Goal: Information Seeking & Learning: Learn about a topic

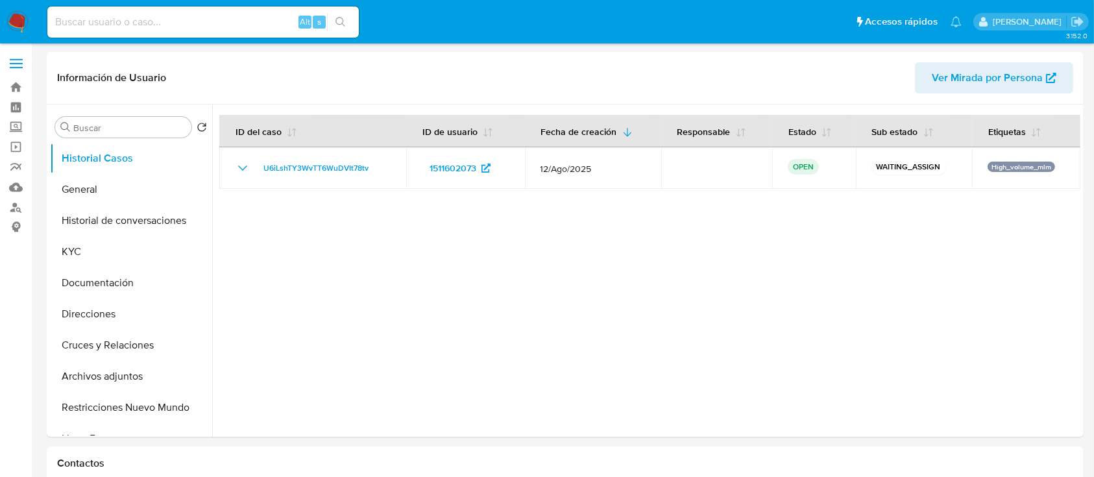
select select "10"
drag, startPoint x: 621, startPoint y: 408, endPoint x: 644, endPoint y: 457, distance: 54.5
click at [623, 409] on div at bounding box center [646, 270] width 868 height 332
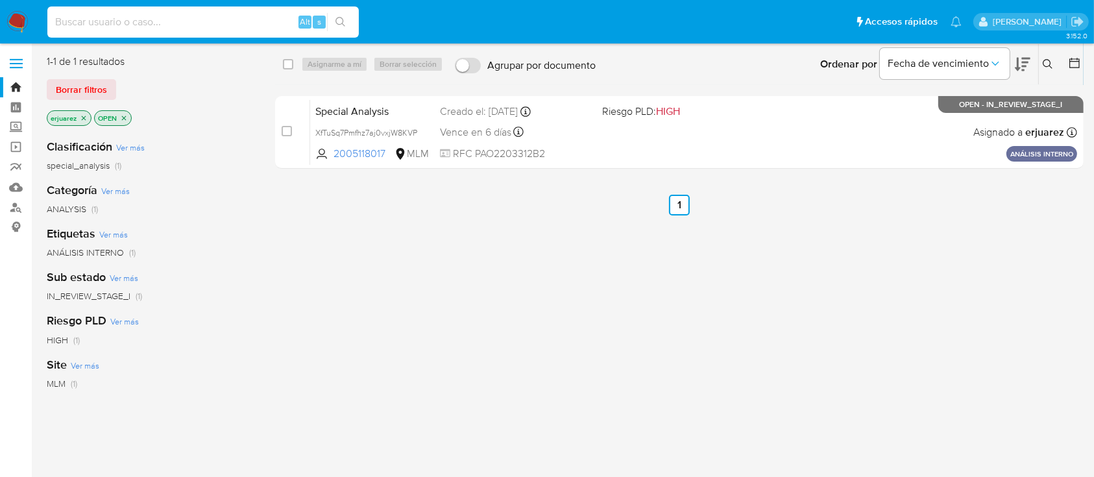
click at [186, 25] on input at bounding box center [202, 22] width 311 height 17
paste input "1698181997"
type input "1698181997"
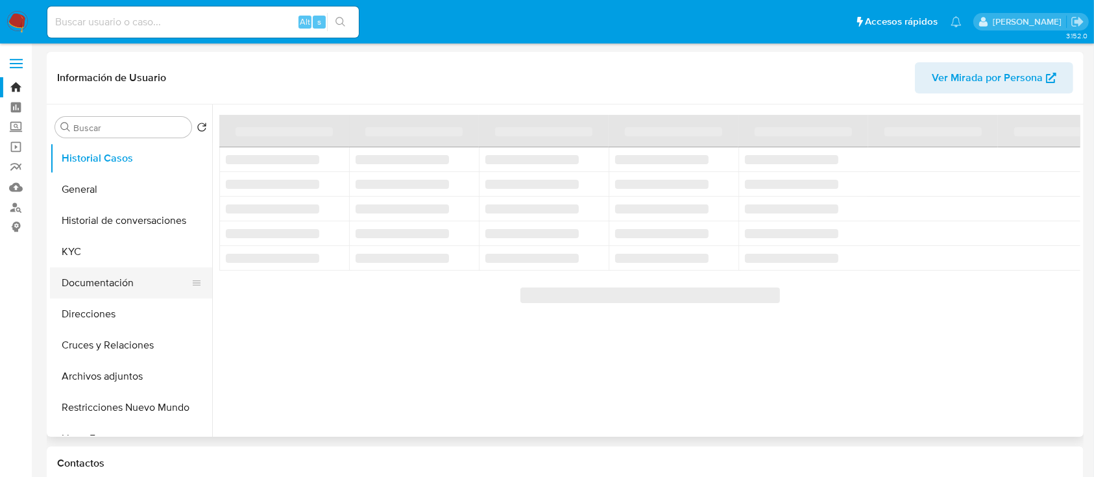
drag, startPoint x: 114, startPoint y: 281, endPoint x: 106, endPoint y: 280, distance: 7.8
click at [112, 280] on button "Documentación" at bounding box center [126, 282] width 152 height 31
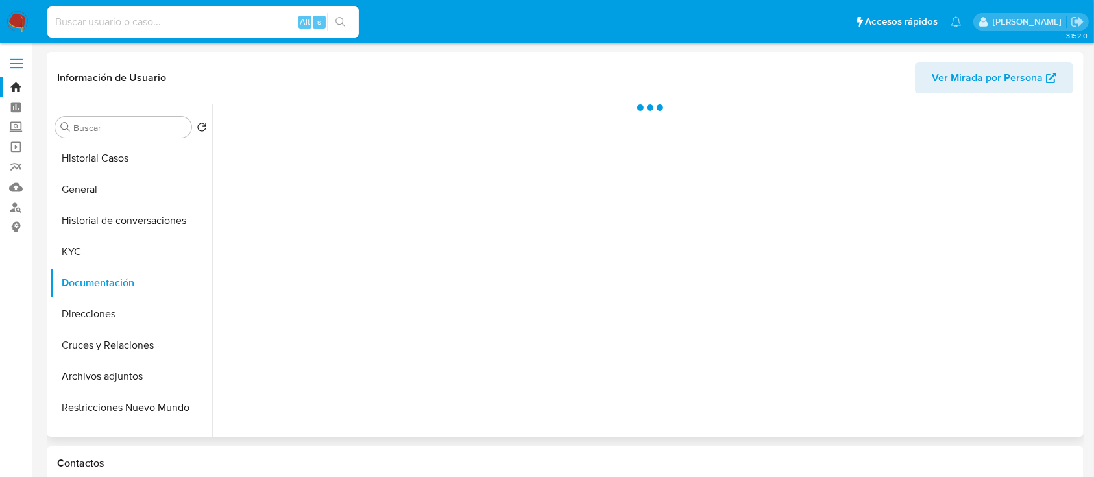
select select "10"
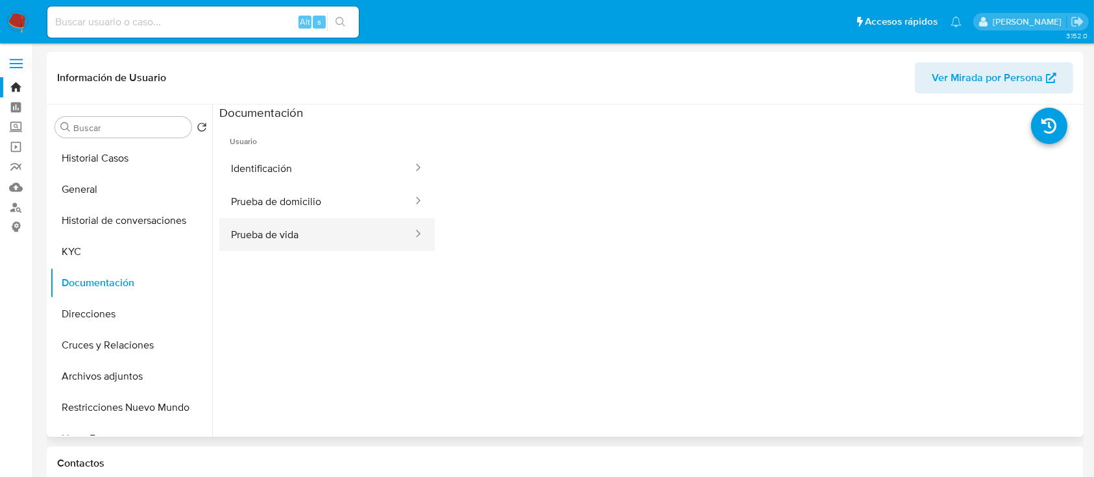
click at [337, 223] on button "Prueba de vida" at bounding box center [316, 234] width 195 height 33
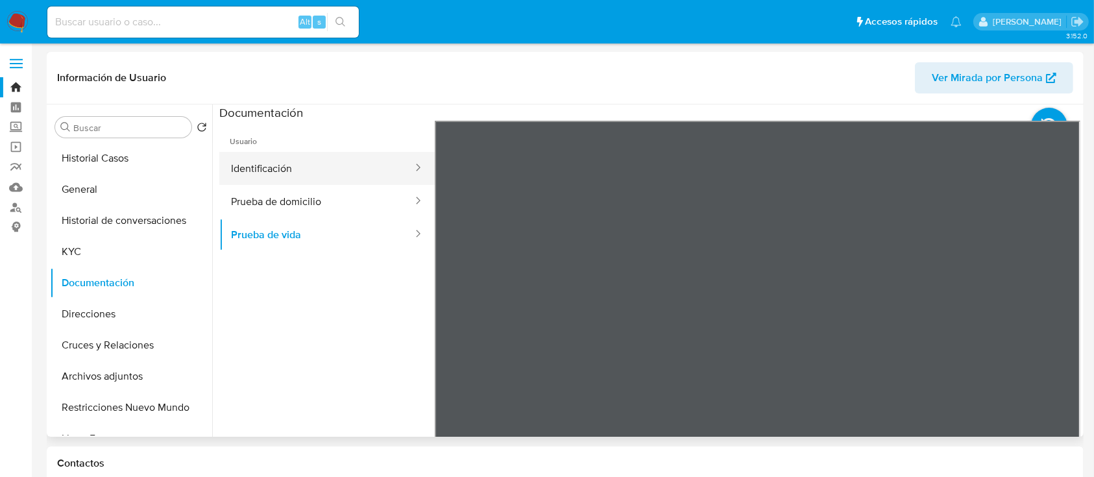
click at [319, 160] on button "Identificación" at bounding box center [316, 168] width 195 height 33
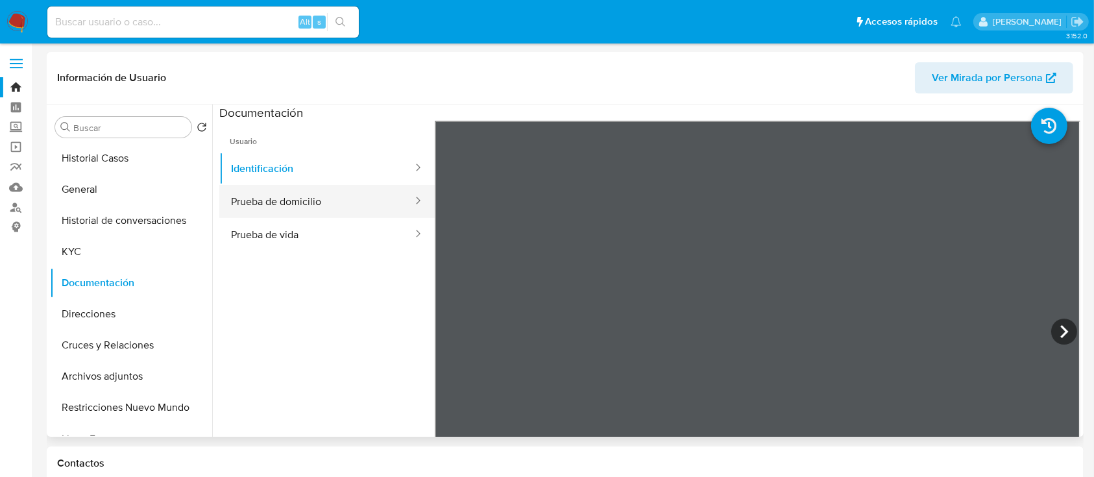
click at [306, 185] on button "Prueba de domicilio" at bounding box center [316, 201] width 195 height 33
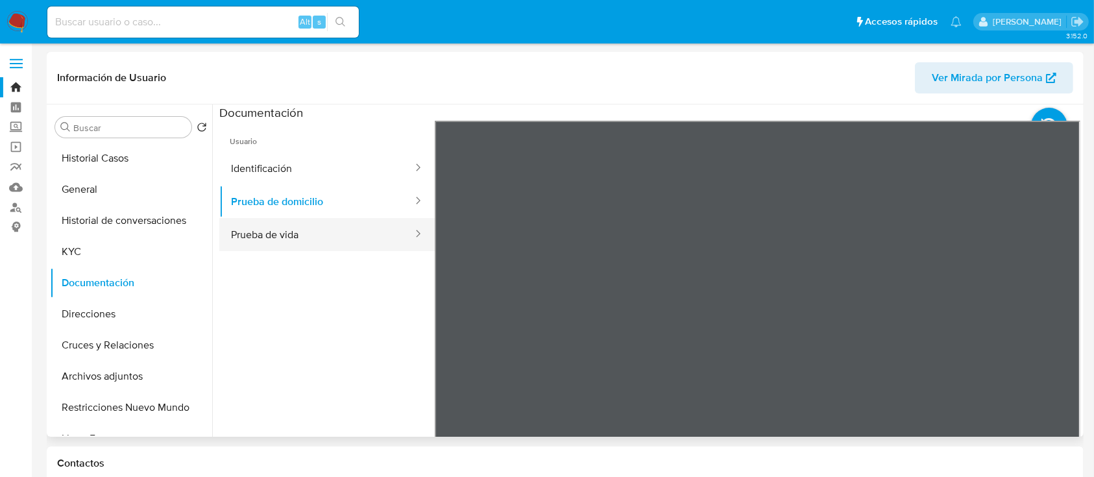
drag, startPoint x: 324, startPoint y: 236, endPoint x: 332, endPoint y: 238, distance: 8.0
click at [324, 238] on button "Prueba de vida" at bounding box center [316, 234] width 195 height 33
drag, startPoint x: 300, startPoint y: 378, endPoint x: 531, endPoint y: 471, distance: 248.8
click at [302, 380] on ul "Usuario Identificación Prueba de domicilio Prueba de vida" at bounding box center [326, 308] width 215 height 374
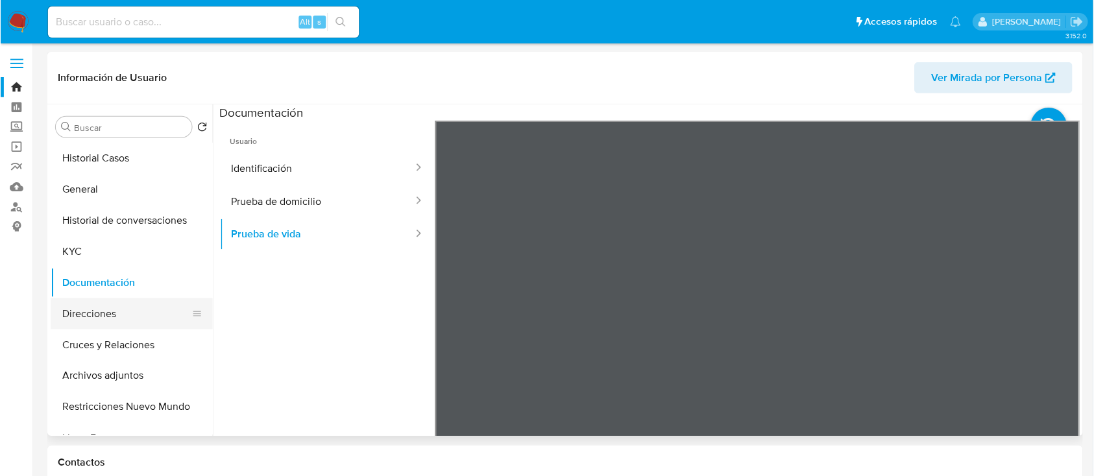
scroll to position [86, 0]
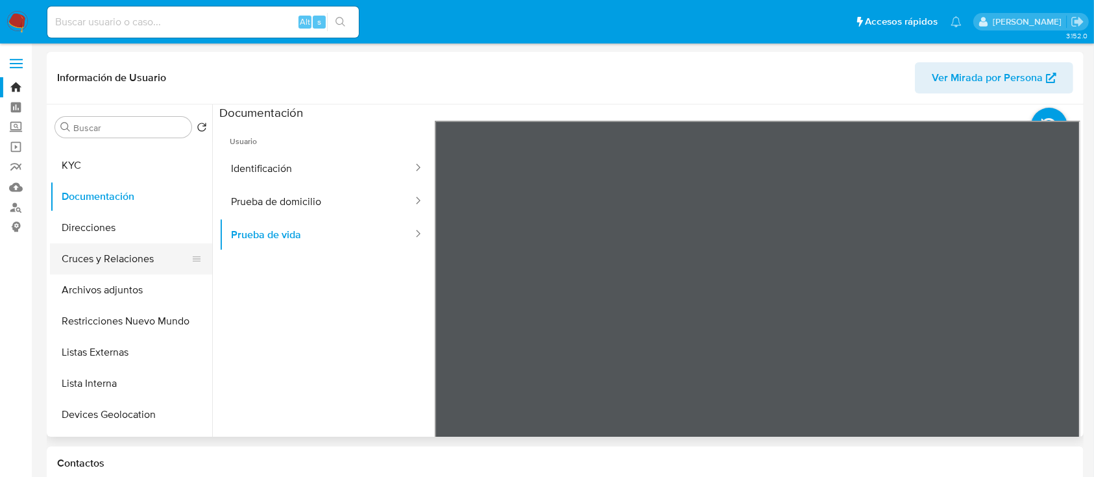
drag, startPoint x: 125, startPoint y: 259, endPoint x: 178, endPoint y: 257, distance: 53.9
click at [125, 258] on button "Cruces y Relaciones" at bounding box center [126, 258] width 152 height 31
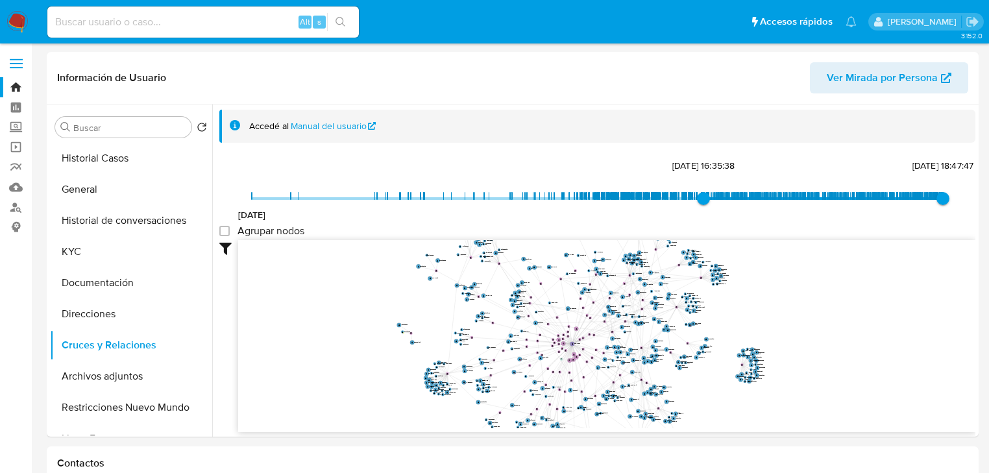
select select "10"
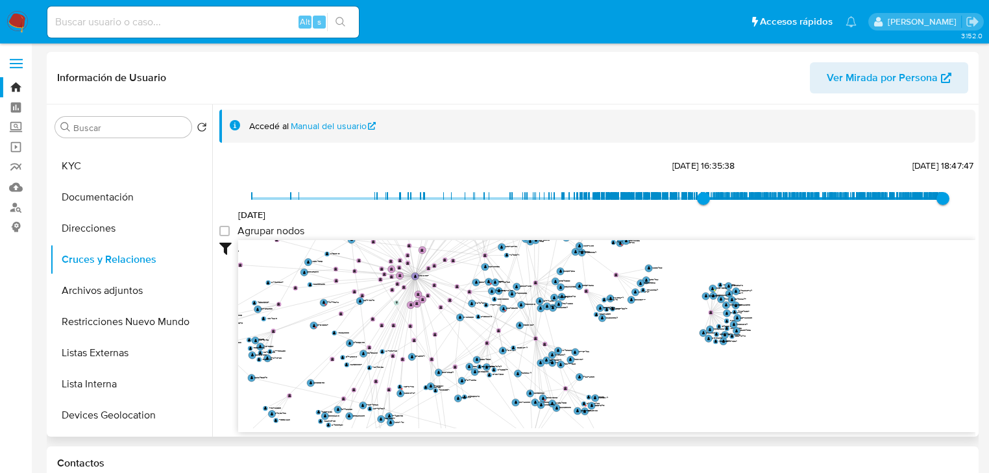
drag, startPoint x: 742, startPoint y: 309, endPoint x: 726, endPoint y: 275, distance: 37.1
click at [734, 252] on icon "user-1698181997  1698181997 phone-34e9fba3c3db5264eebbe5993a9c16b7  person-2d…" at bounding box center [606, 334] width 737 height 188
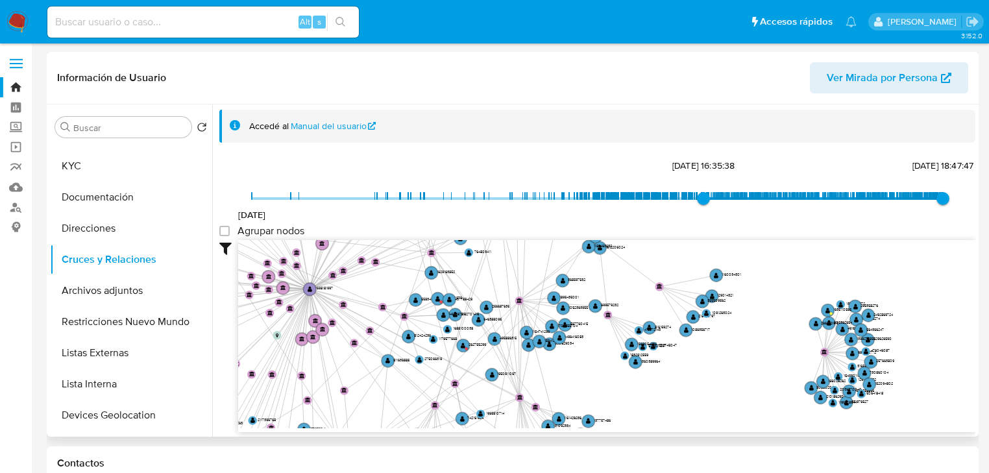
drag, startPoint x: 647, startPoint y: 355, endPoint x: 747, endPoint y: 376, distance: 102.0
click at [747, 376] on icon "user-1698181997  1698181997 phone-34e9fba3c3db5264eebbe5993a9c16b7  person-2d…" at bounding box center [606, 334] width 737 height 188
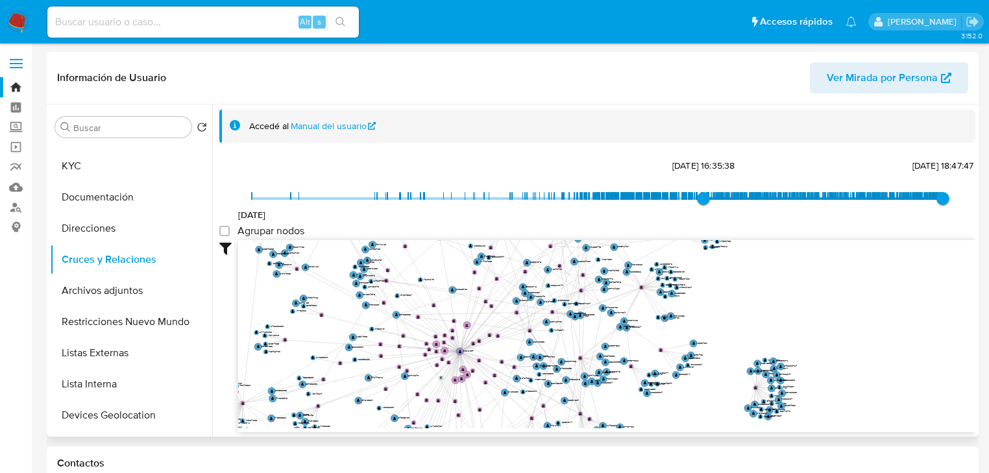
drag, startPoint x: 735, startPoint y: 359, endPoint x: 728, endPoint y: 400, distance: 41.5
click at [728, 400] on icon "user-1698181997  1698181997 phone-34e9fba3c3db5264eebbe5993a9c16b7  person-2d…" at bounding box center [606, 334] width 737 height 188
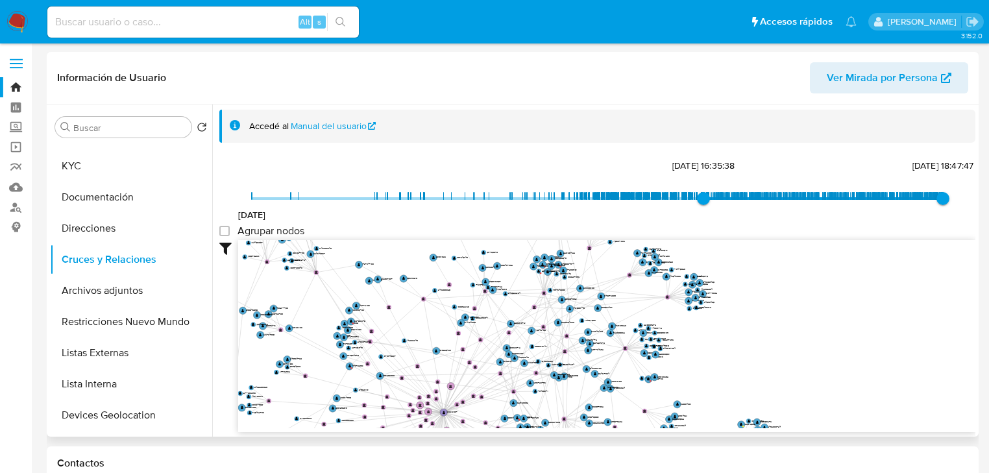
drag, startPoint x: 714, startPoint y: 370, endPoint x: 721, endPoint y: 357, distance: 14.8
click at [720, 359] on icon "user-1698181997  1698181997 phone-34e9fba3c3db5264eebbe5993a9c16b7  person-2d…" at bounding box center [606, 334] width 737 height 188
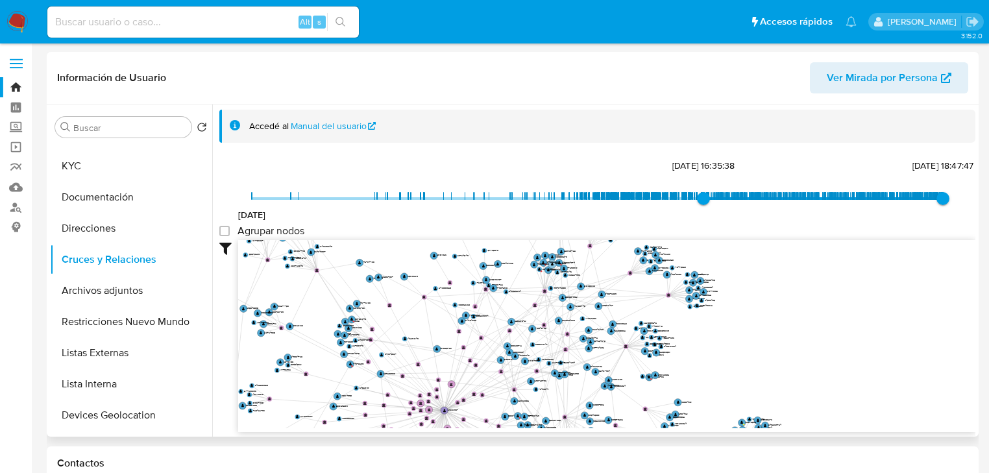
click at [558, 263] on text "822061820" at bounding box center [560, 262] width 11 height 3
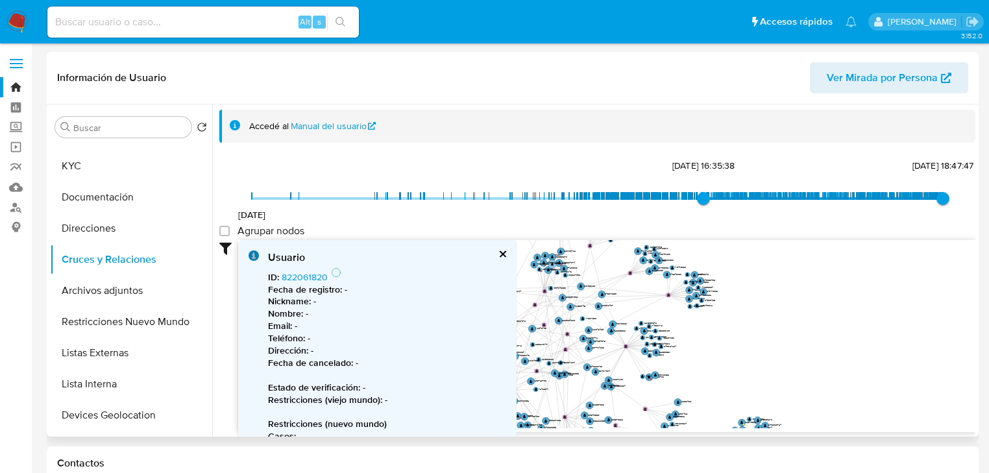
click at [558, 263] on text "822061820" at bounding box center [560, 263] width 11 height 3
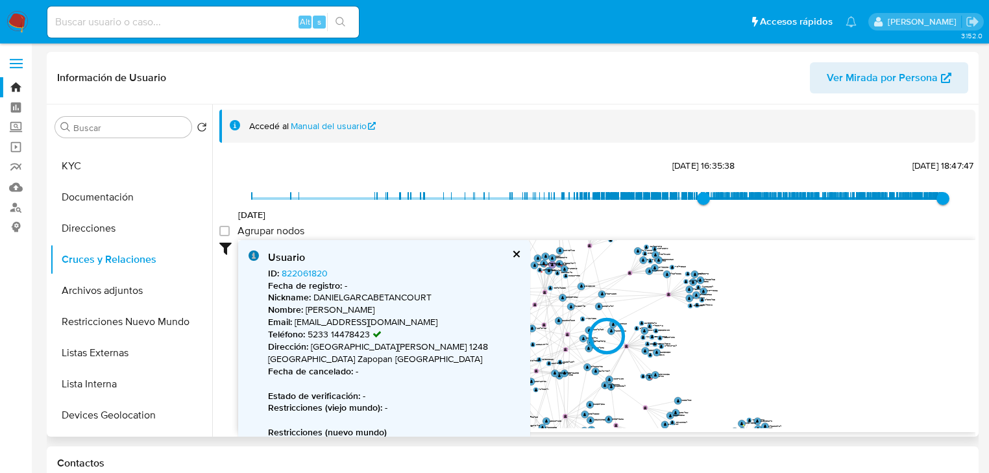
scroll to position [106, 0]
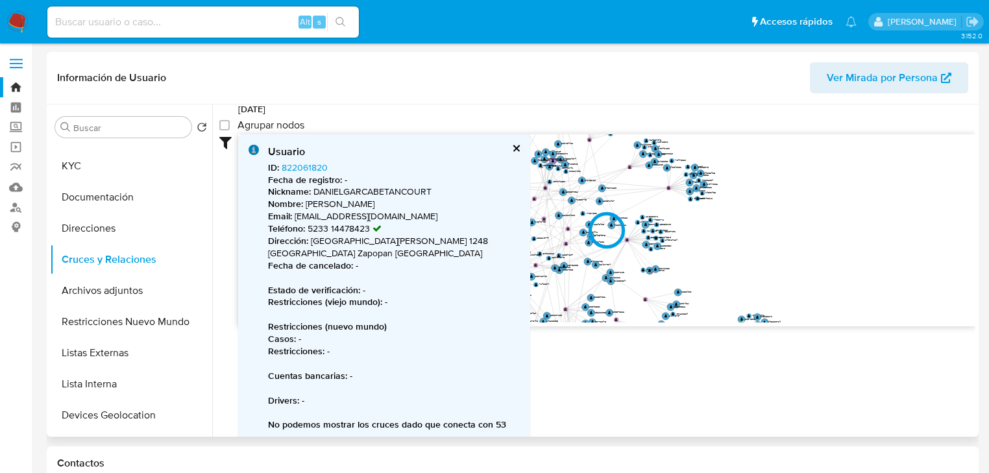
click at [496, 143] on div at bounding box center [606, 230] width 737 height 192
click at [498, 147] on div at bounding box center [606, 230] width 737 height 192
click at [499, 145] on div "Usuario ID : 822061820 Fecha de registro : - Nickname : DANIELGARCABETANCOURT N…" at bounding box center [606, 230] width 737 height 192
click at [511, 145] on button "cerrar" at bounding box center [515, 148] width 8 height 8
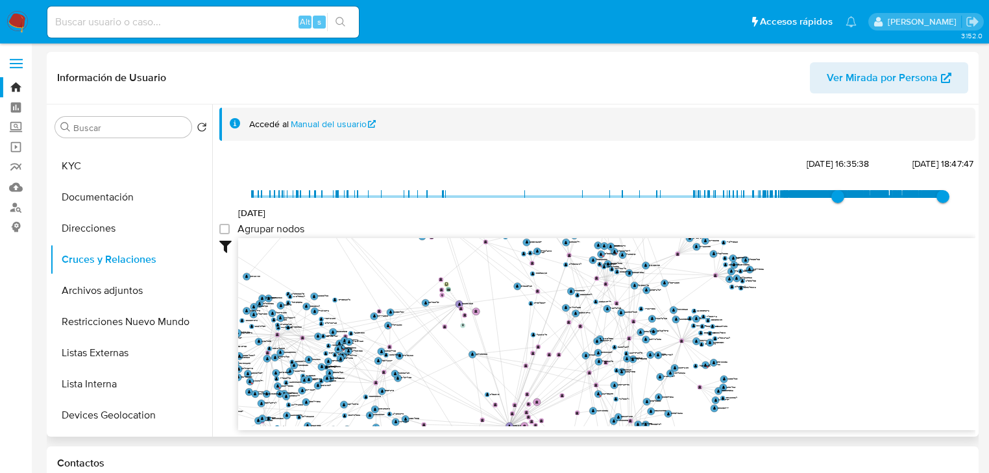
scroll to position [0, 0]
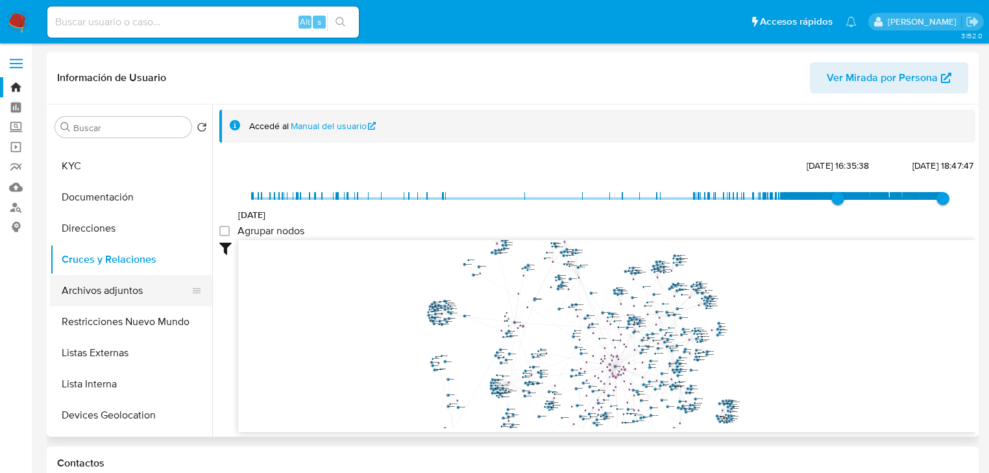
click at [106, 242] on button "Direcciones" at bounding box center [131, 228] width 162 height 31
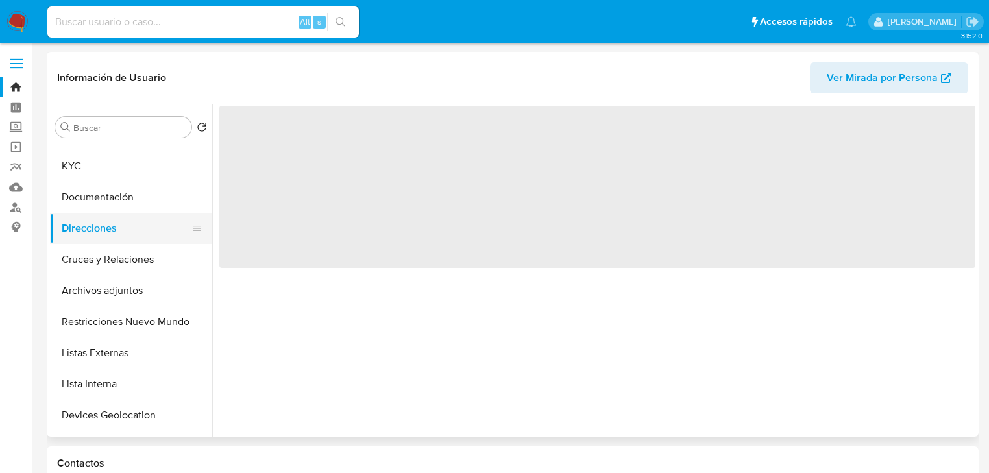
drag, startPoint x: 115, startPoint y: 258, endPoint x: 180, endPoint y: 243, distance: 66.1
click at [116, 259] on button "Cruces y Relaciones" at bounding box center [131, 259] width 162 height 31
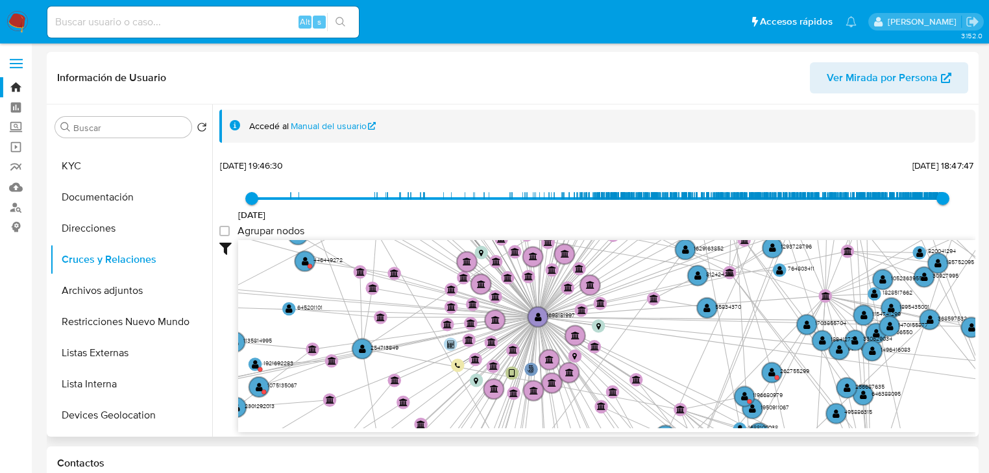
drag, startPoint x: 809, startPoint y: 356, endPoint x: 629, endPoint y: 335, distance: 181.5
click at [629, 335] on icon "user-1698181997  1698181997 phone-34e9fba3c3db5264eebbe5993a9c16b7  person-2d…" at bounding box center [606, 334] width 737 height 188
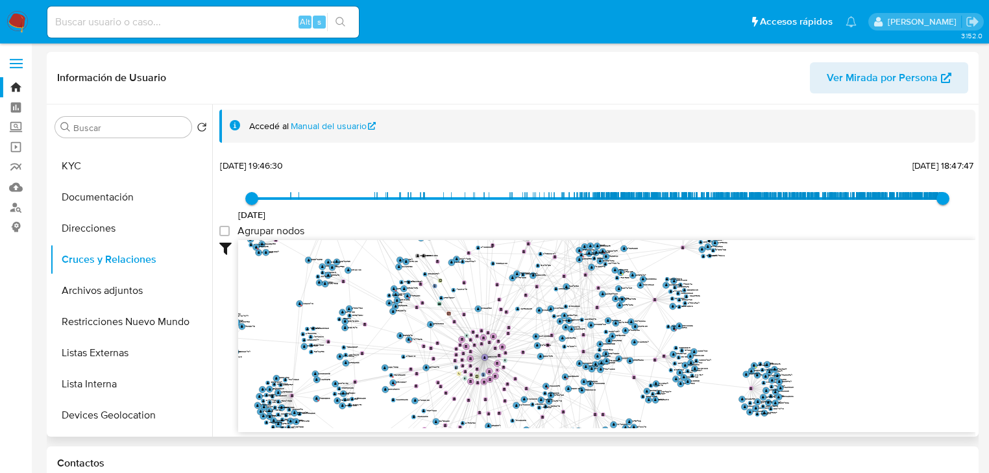
drag, startPoint x: 606, startPoint y: 328, endPoint x: 529, endPoint y: 365, distance: 85.6
click at [529, 365] on icon "user-1698181997  1698181997 phone-34e9fba3c3db5264eebbe5993a9c16b7  person-2d…" at bounding box center [606, 334] width 737 height 188
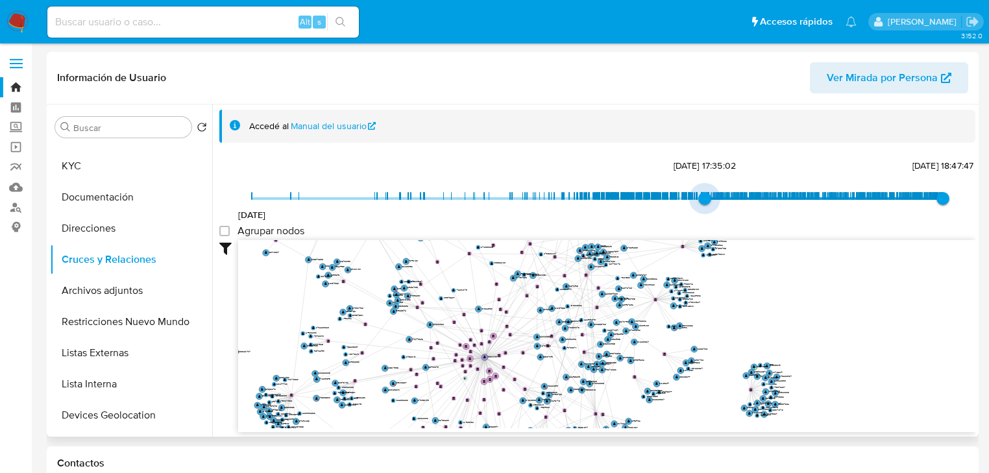
type input "1735414629000"
drag, startPoint x: 304, startPoint y: 199, endPoint x: 697, endPoint y: 205, distance: 393.8
click at [697, 205] on span "[DATE] 13:37:09" at bounding box center [701, 198] width 13 height 13
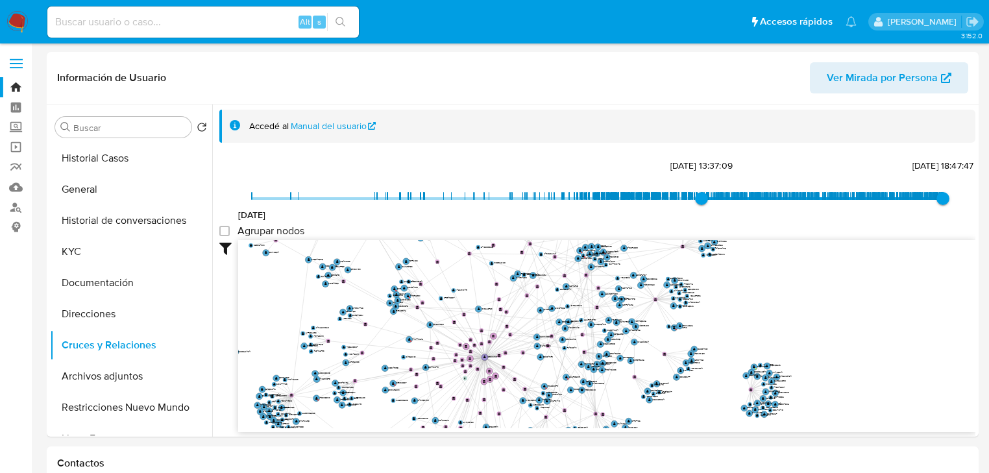
select select "10"
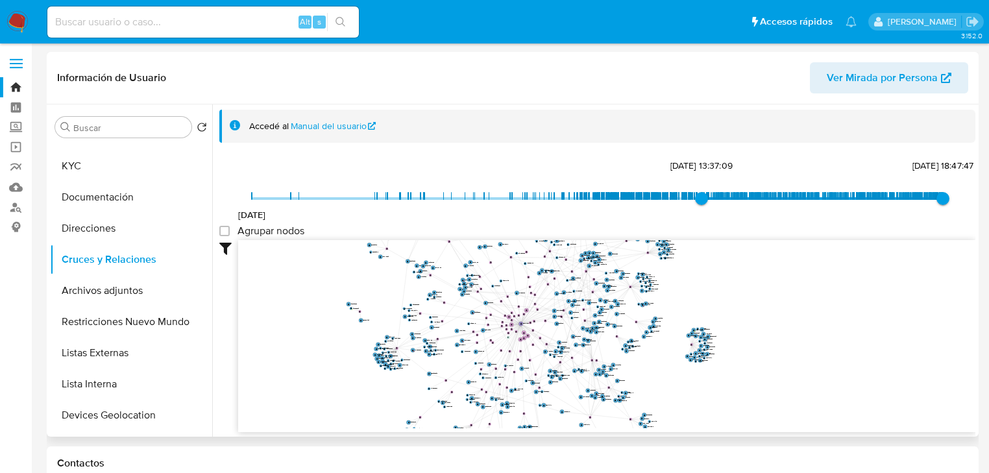
drag, startPoint x: 699, startPoint y: 306, endPoint x: 671, endPoint y: 283, distance: 35.6
click at [671, 283] on icon "user-1698181997  1698181997 phone-34e9fba3c3db5264eebbe5993a9c16b7  person-2d…" at bounding box center [606, 334] width 737 height 188
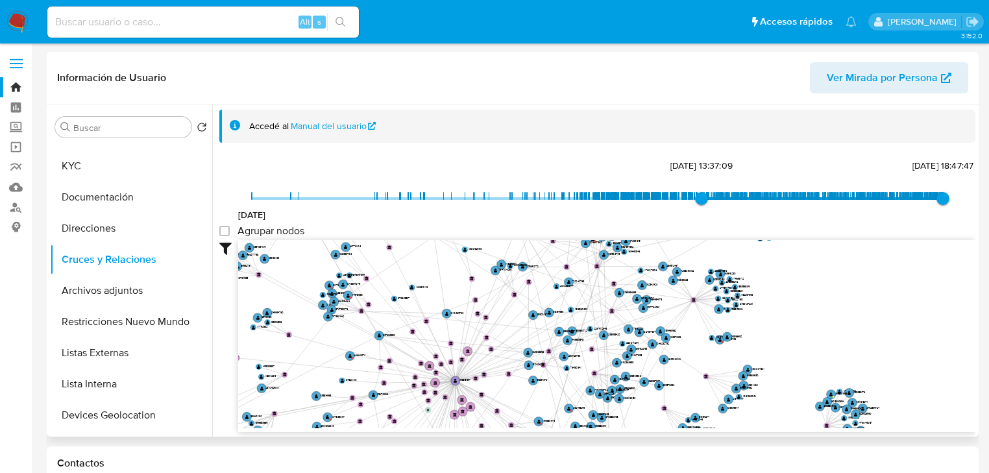
drag, startPoint x: 729, startPoint y: 343, endPoint x: 794, endPoint y: 346, distance: 64.9
click at [794, 346] on icon "user-1698181997  1698181997 phone-34e9fba3c3db5264eebbe5993a9c16b7  person-2d…" at bounding box center [606, 334] width 737 height 188
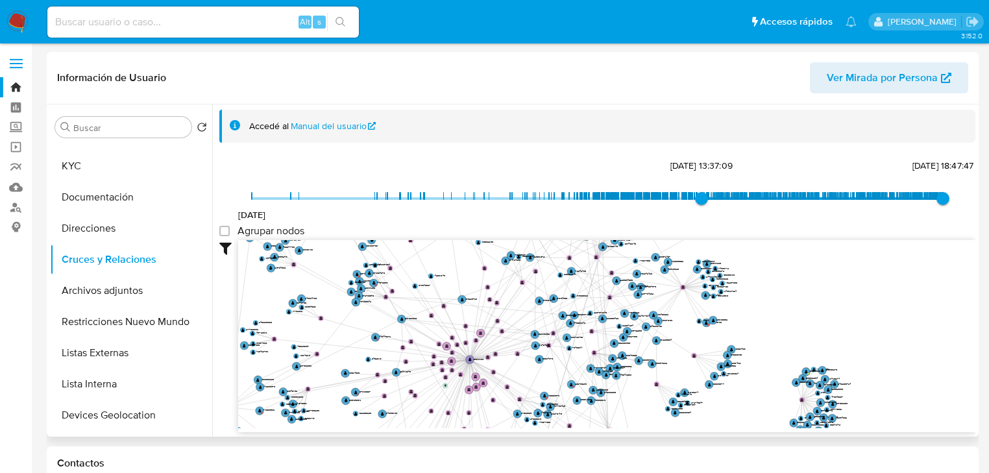
drag, startPoint x: 787, startPoint y: 340, endPoint x: 768, endPoint y: 318, distance: 29.0
click at [768, 318] on icon "user-1698181997  1698181997 phone-34e9fba3c3db5264eebbe5993a9c16b7  person-2d…" at bounding box center [606, 334] width 737 height 188
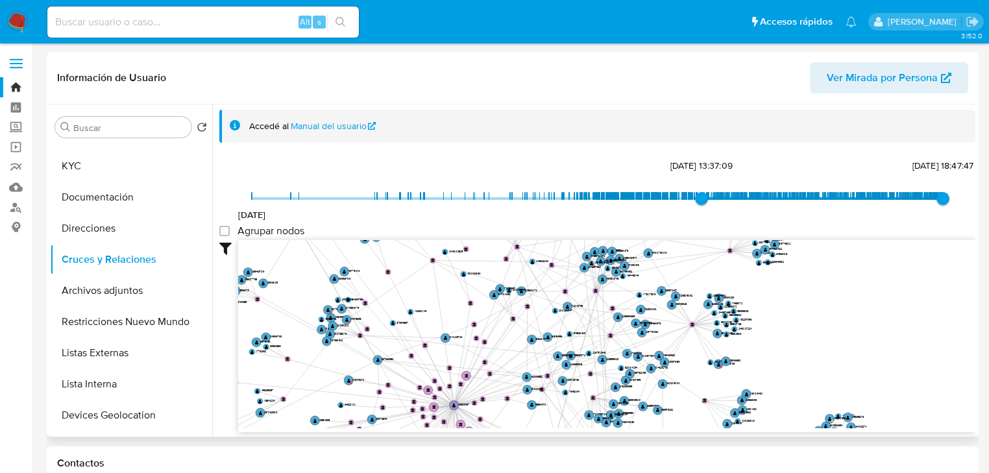
drag, startPoint x: 752, startPoint y: 287, endPoint x: 765, endPoint y: 328, distance: 42.1
click at [765, 328] on icon "user-1698181997  1698181997 phone-34e9fba3c3db5264eebbe5993a9c16b7  person-2d…" at bounding box center [606, 334] width 737 height 188
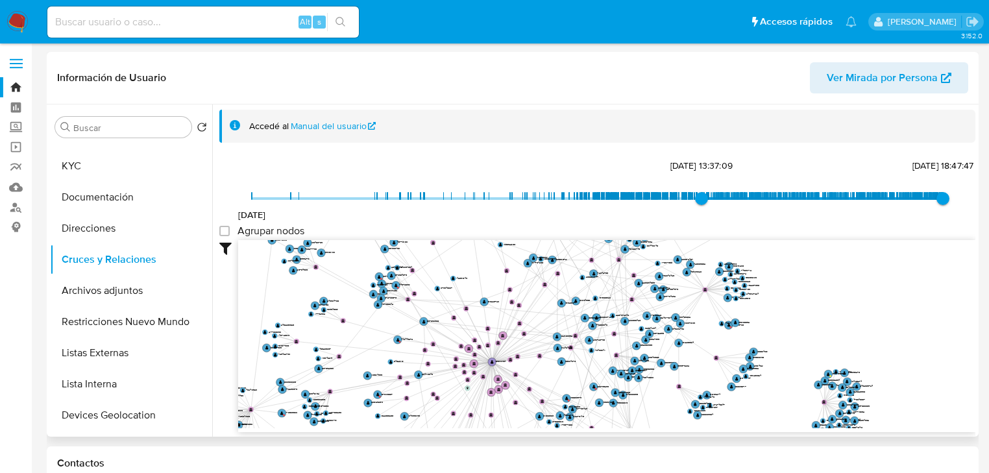
drag, startPoint x: 765, startPoint y: 344, endPoint x: 771, endPoint y: 309, distance: 35.4
click at [771, 309] on icon "user-1698181997  1698181997 phone-34e9fba3c3db5264eebbe5993a9c16b7  person-2d…" at bounding box center [606, 334] width 737 height 188
